Goal: Task Accomplishment & Management: Manage account settings

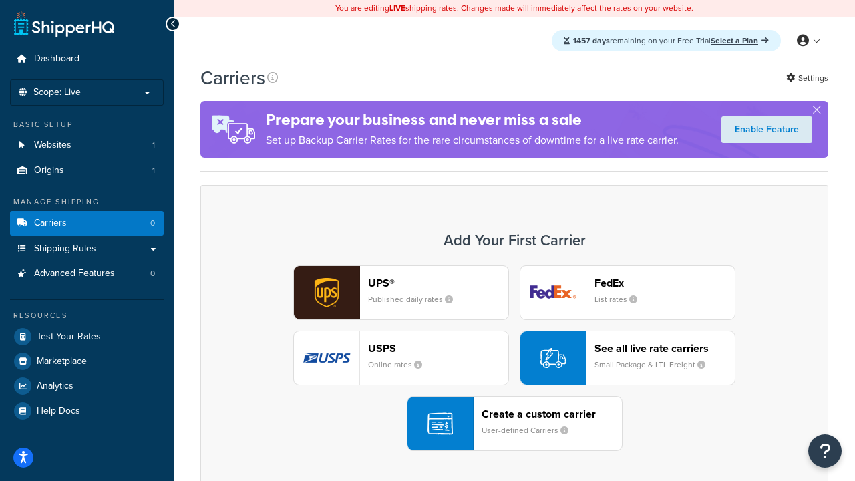
click at [514, 358] on div "UPS® Published daily rates FedEx List rates USPS Online rates See all live rate…" at bounding box center [513, 358] width 599 height 186
click at [664, 282] on header "FedEx" at bounding box center [664, 282] width 140 height 13
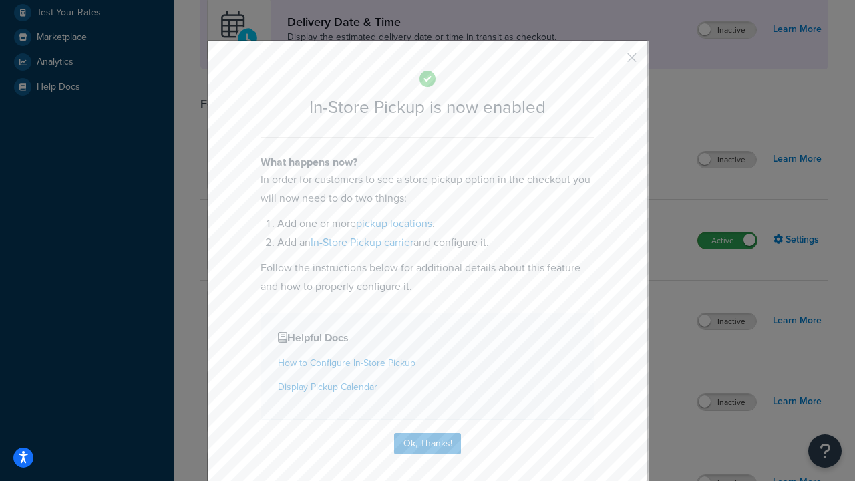
scroll to position [375, 0]
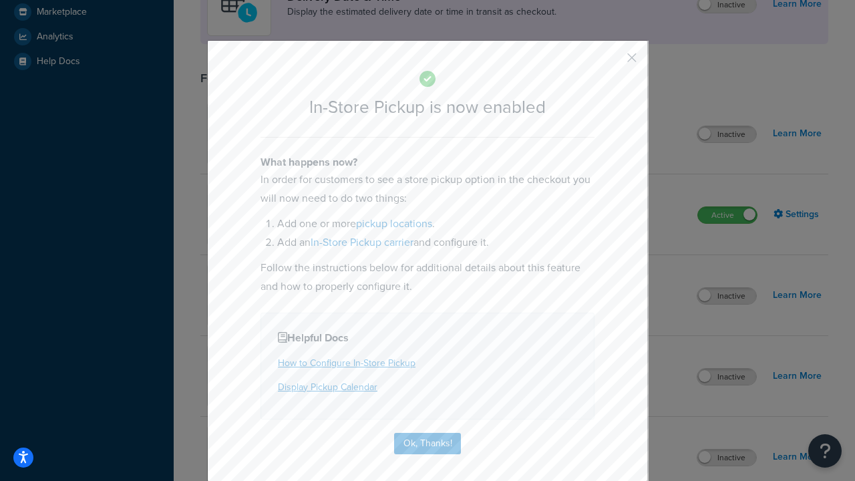
click at [612, 62] on button "button" at bounding box center [611, 62] width 3 height 3
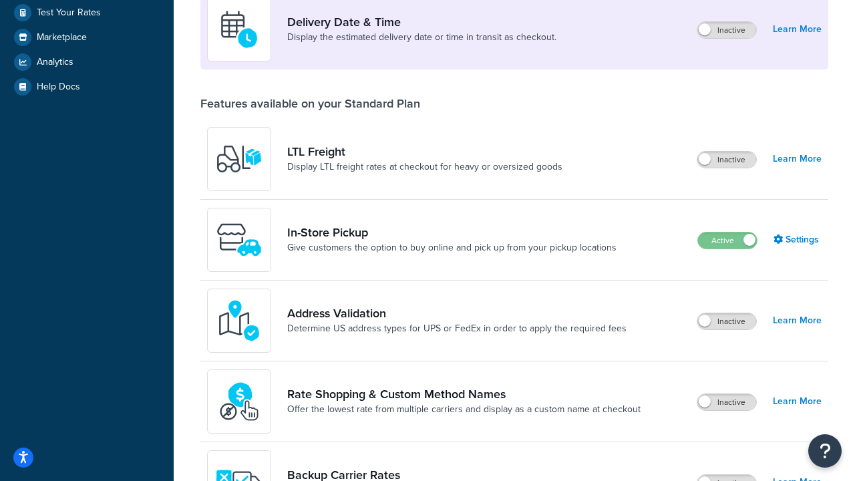
scroll to position [324, 0]
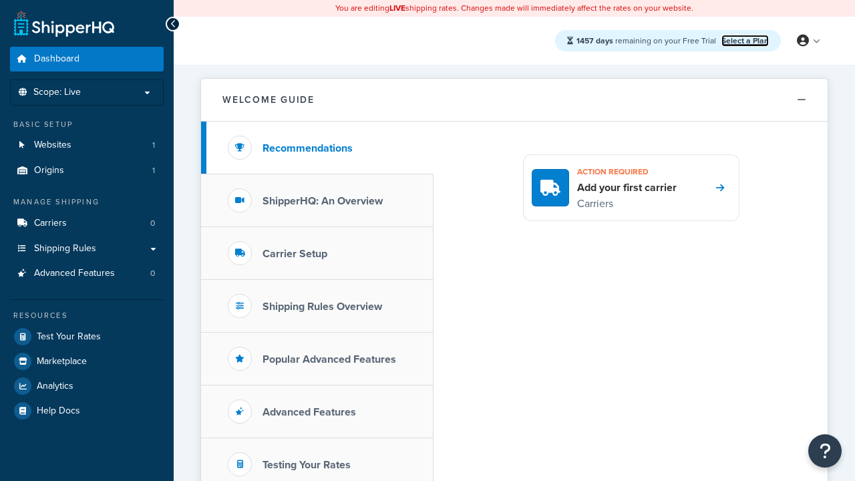
click at [744, 40] on link "Select a Plan" at bounding box center [744, 41] width 47 height 12
